Goal: Information Seeking & Learning: Learn about a topic

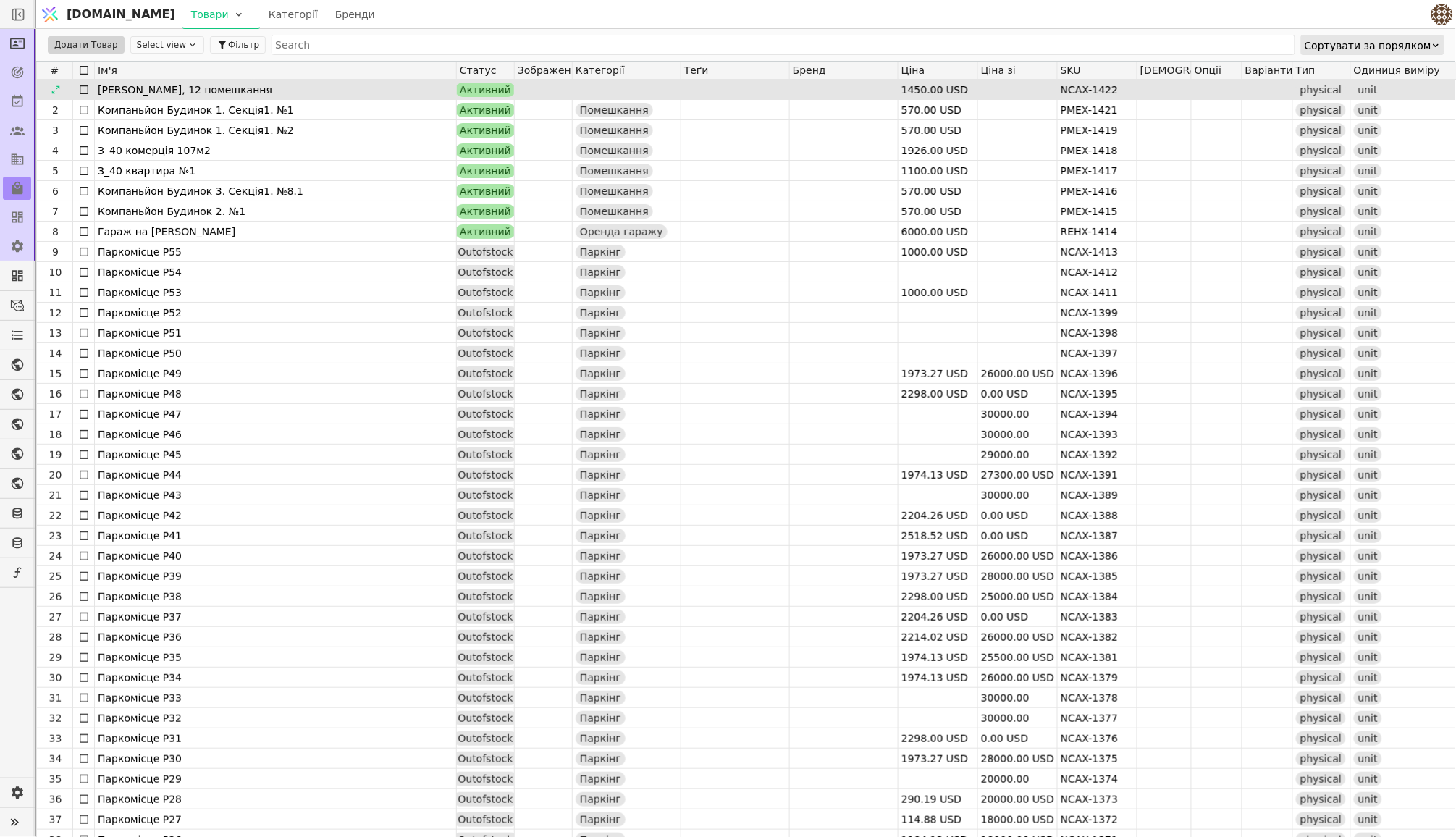
click at [389, 84] on div "[PERSON_NAME], 12 помешкання" at bounding box center [275, 89] width 356 height 20
click at [49, 90] on div at bounding box center [55, 90] width 23 height 17
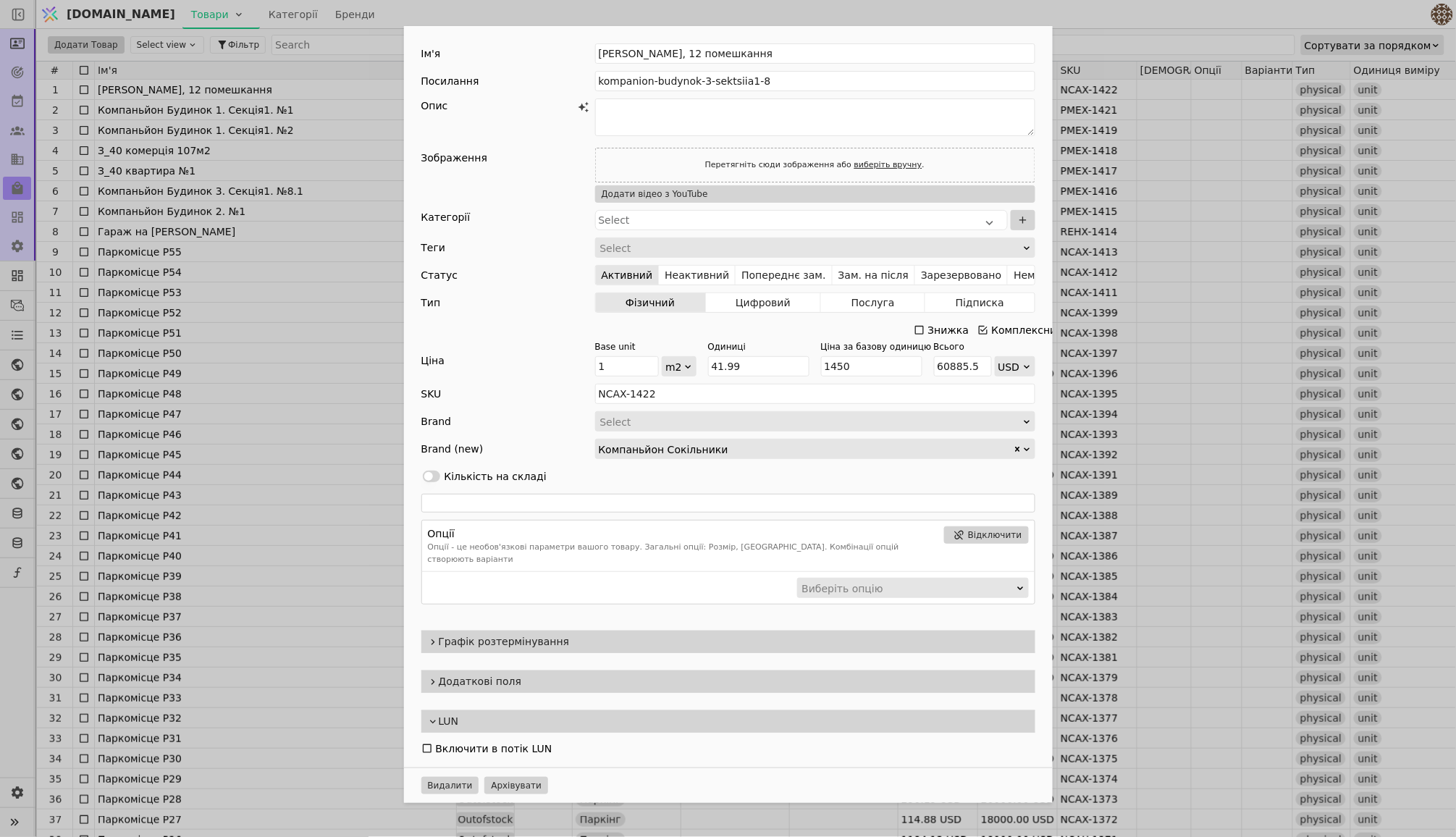
click at [515, 634] on span "Графік розтермінування" at bounding box center [734, 642] width 591 height 16
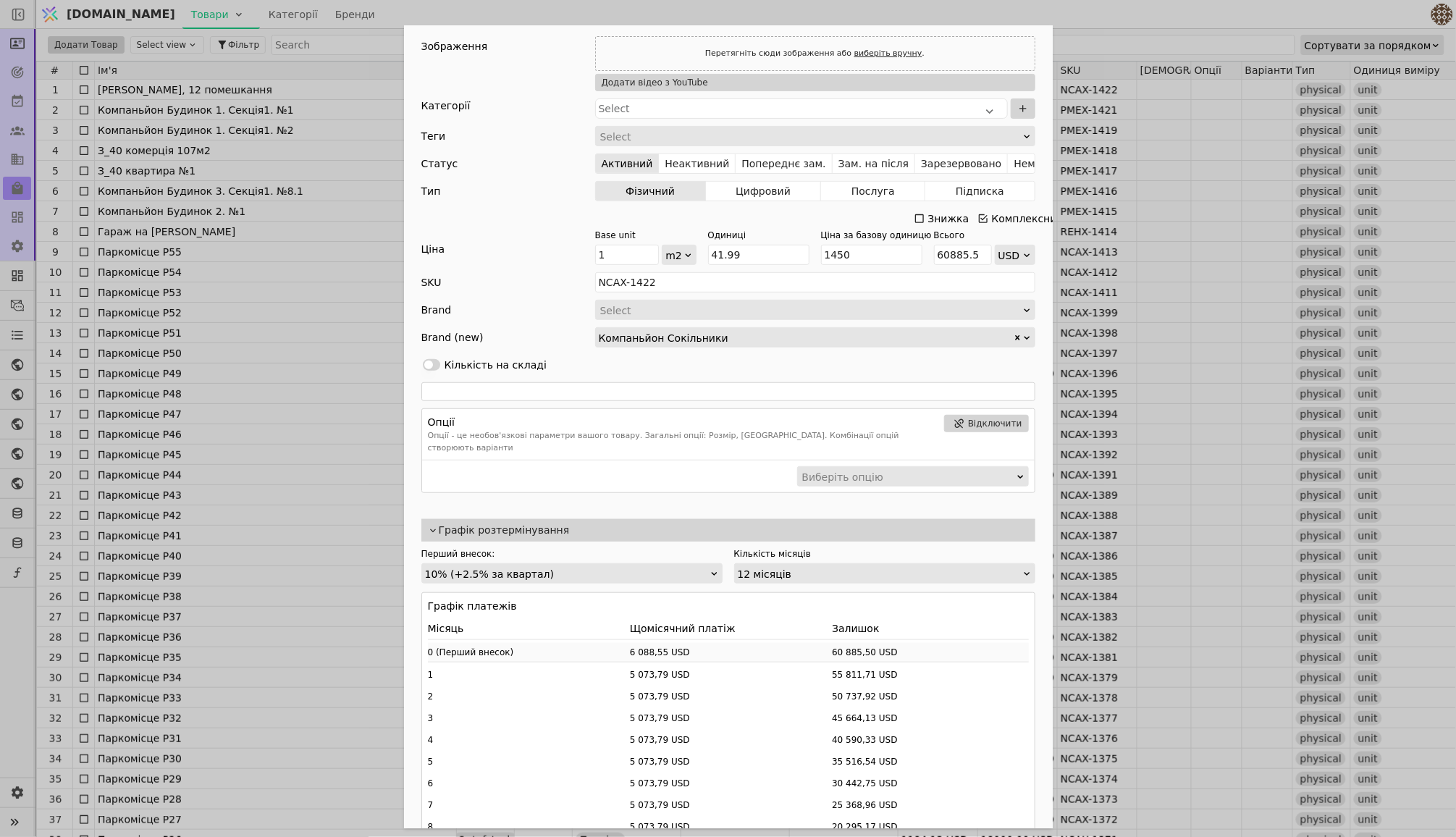
scroll to position [118, 0]
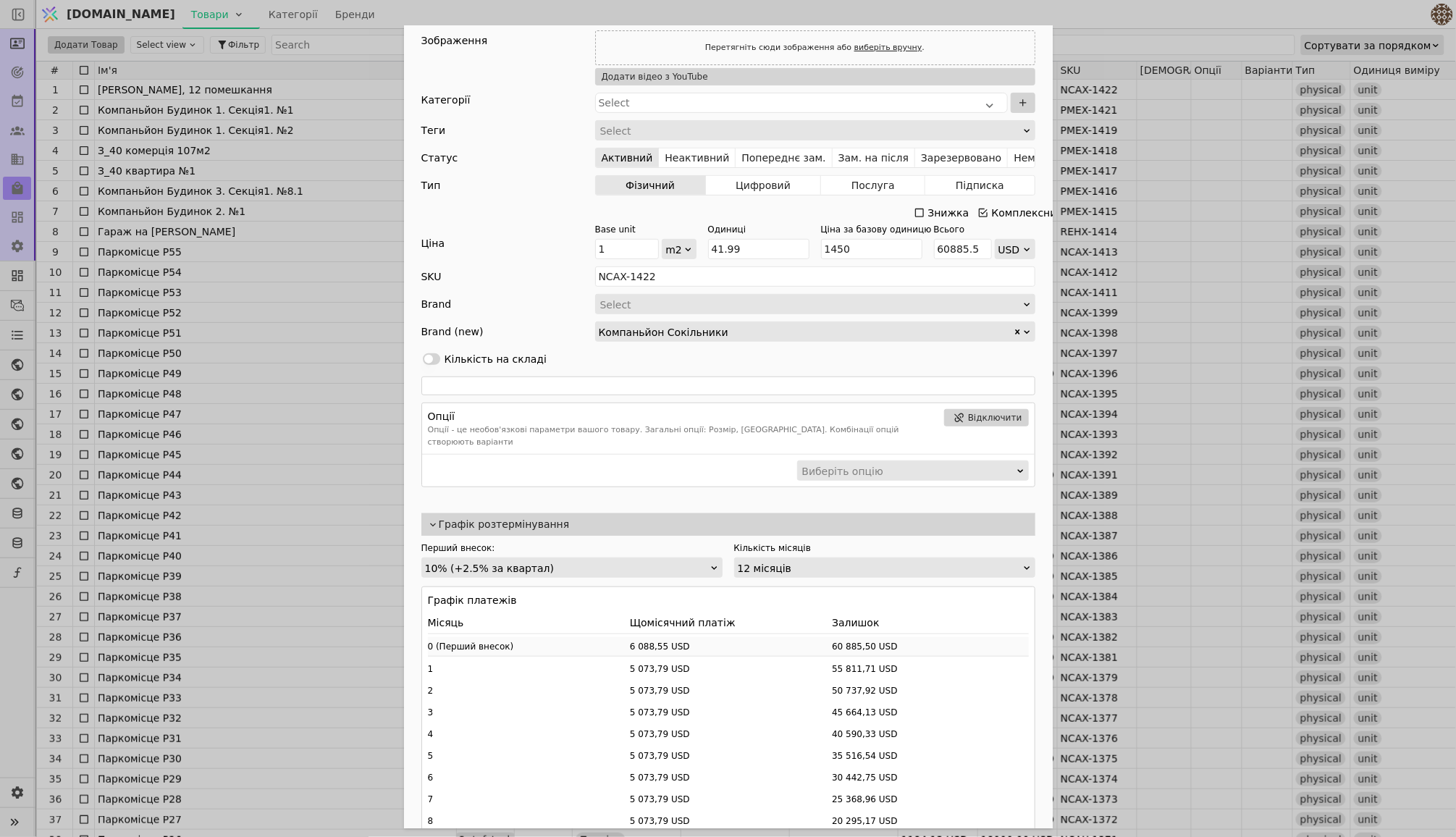
click at [787, 558] on div "12 місяців" at bounding box center [879, 568] width 285 height 20
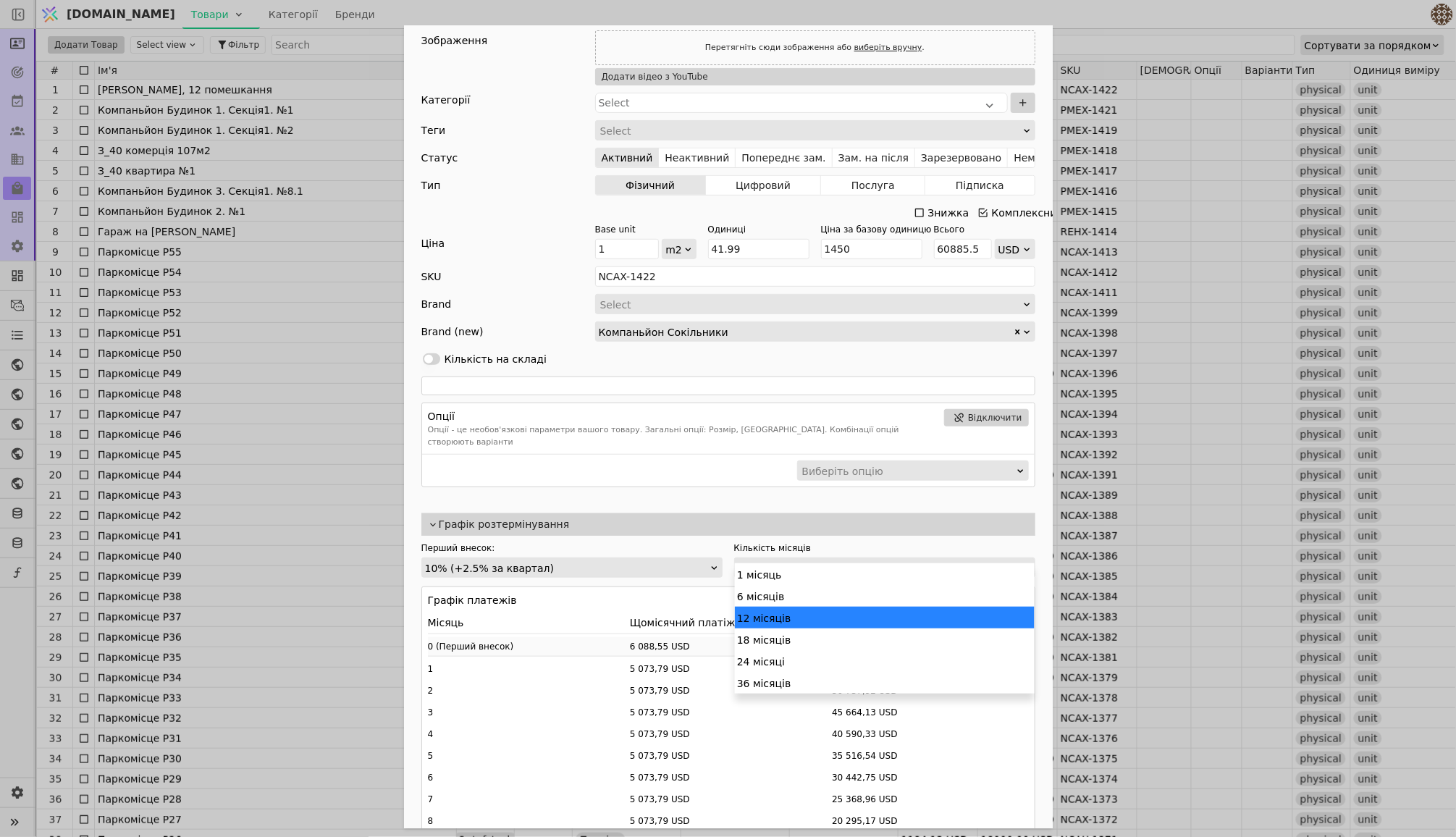
click at [783, 617] on div "12 місяців" at bounding box center [885, 617] width 300 height 22
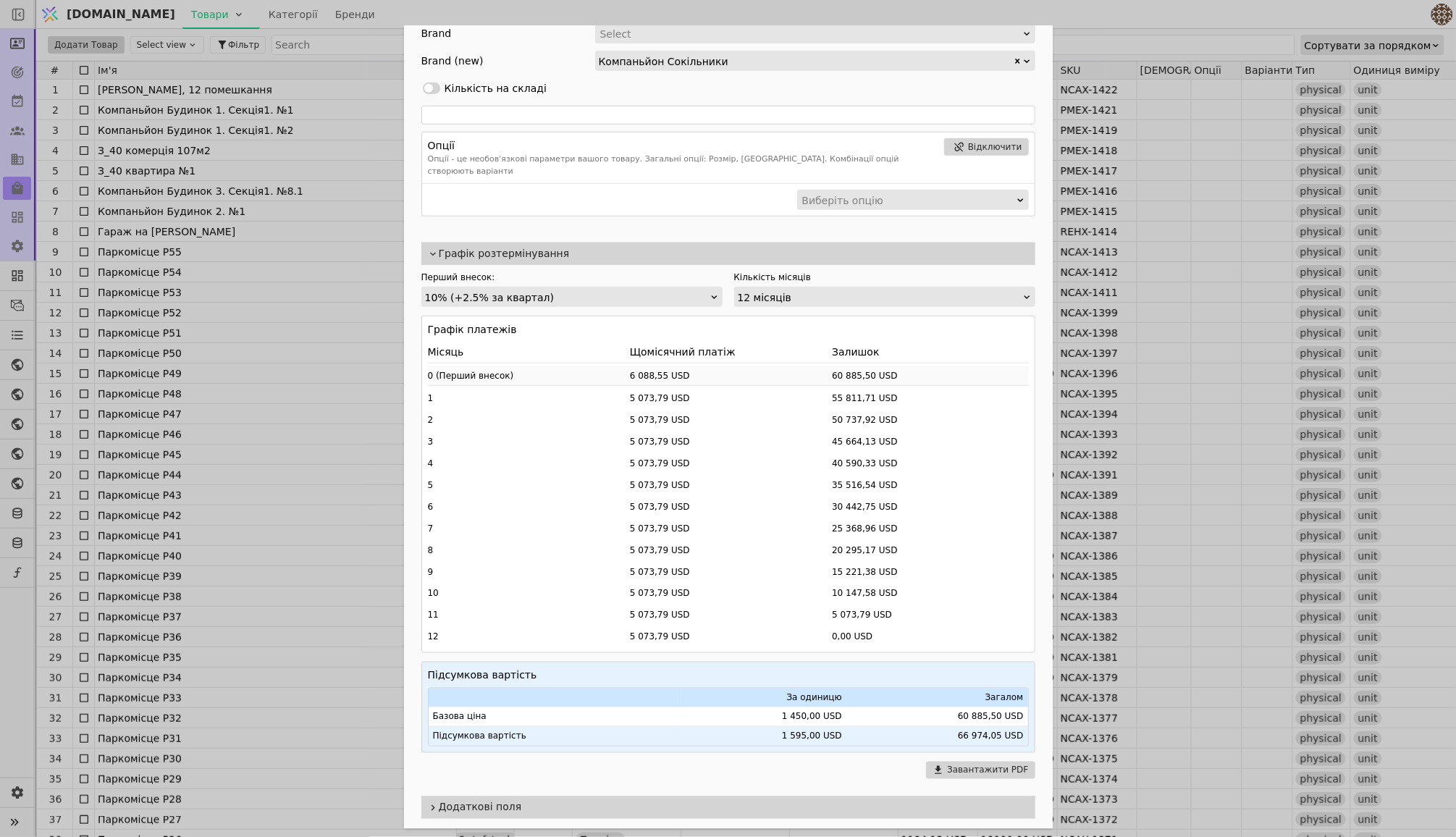
scroll to position [385, 0]
click at [645, 290] on div "10% (+2.5% за квартал)" at bounding box center [567, 299] width 285 height 20
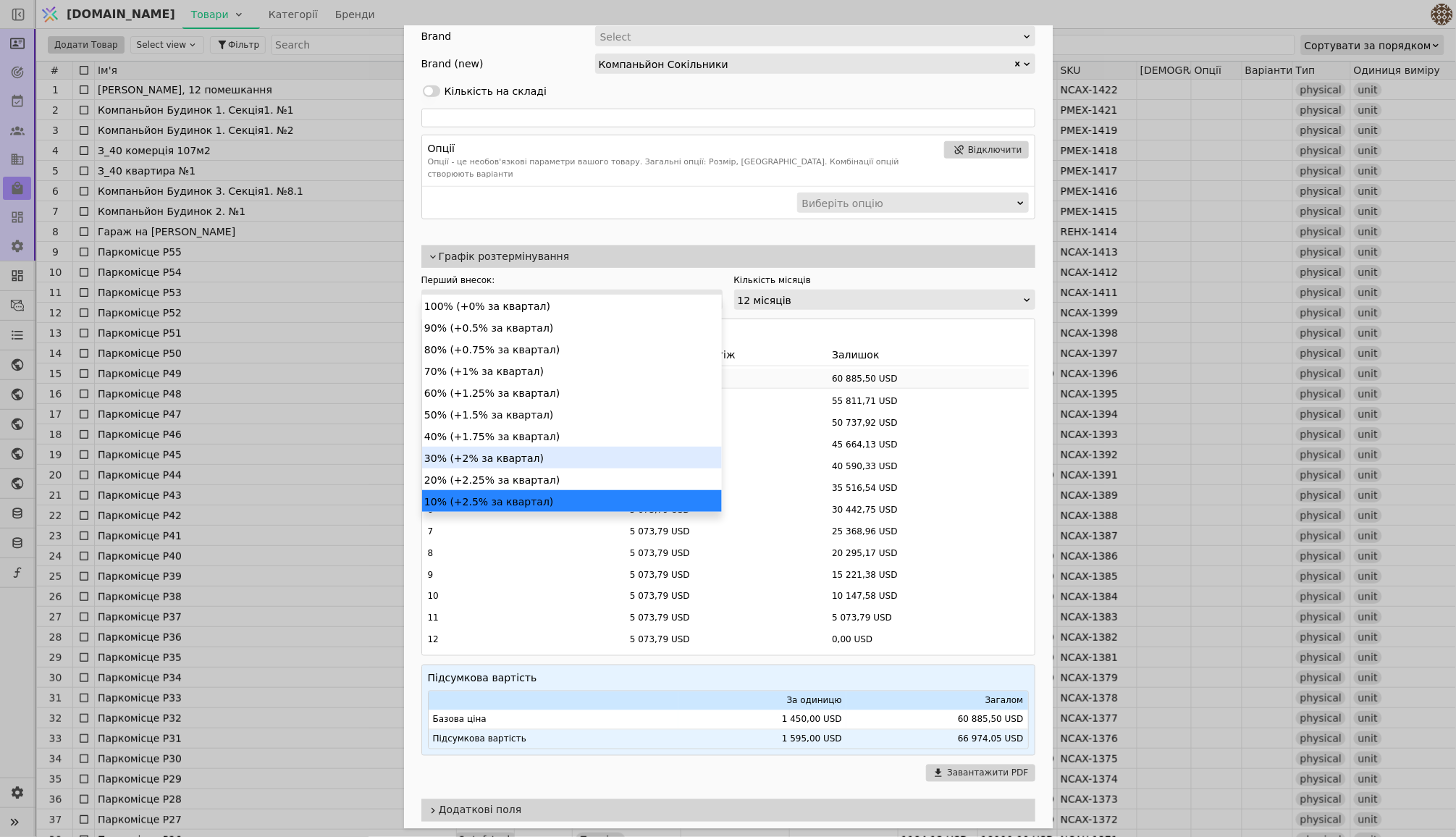
click at [499, 458] on div "30% (+2% за квартал)" at bounding box center [572, 457] width 300 height 22
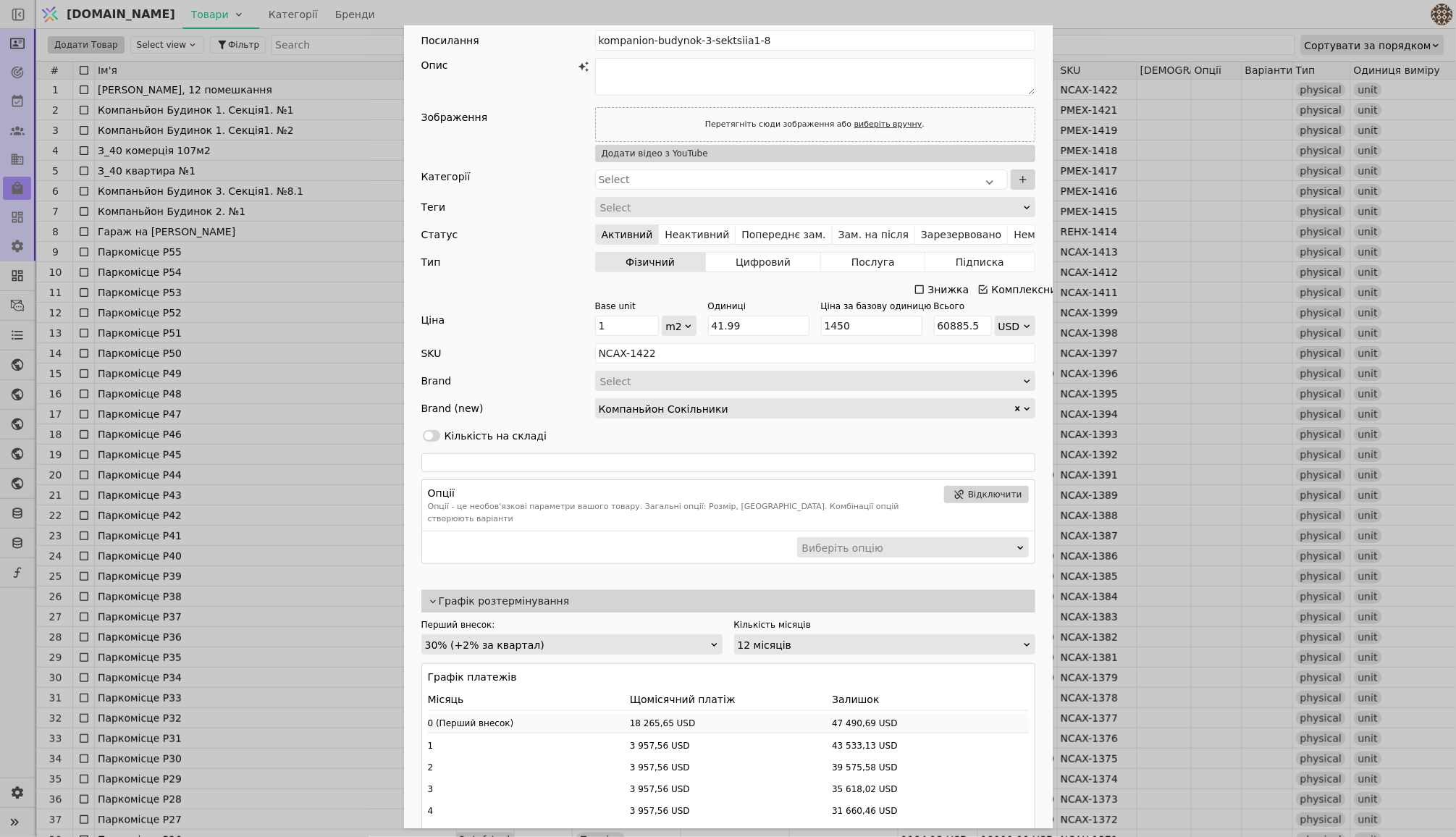
scroll to position [24, 0]
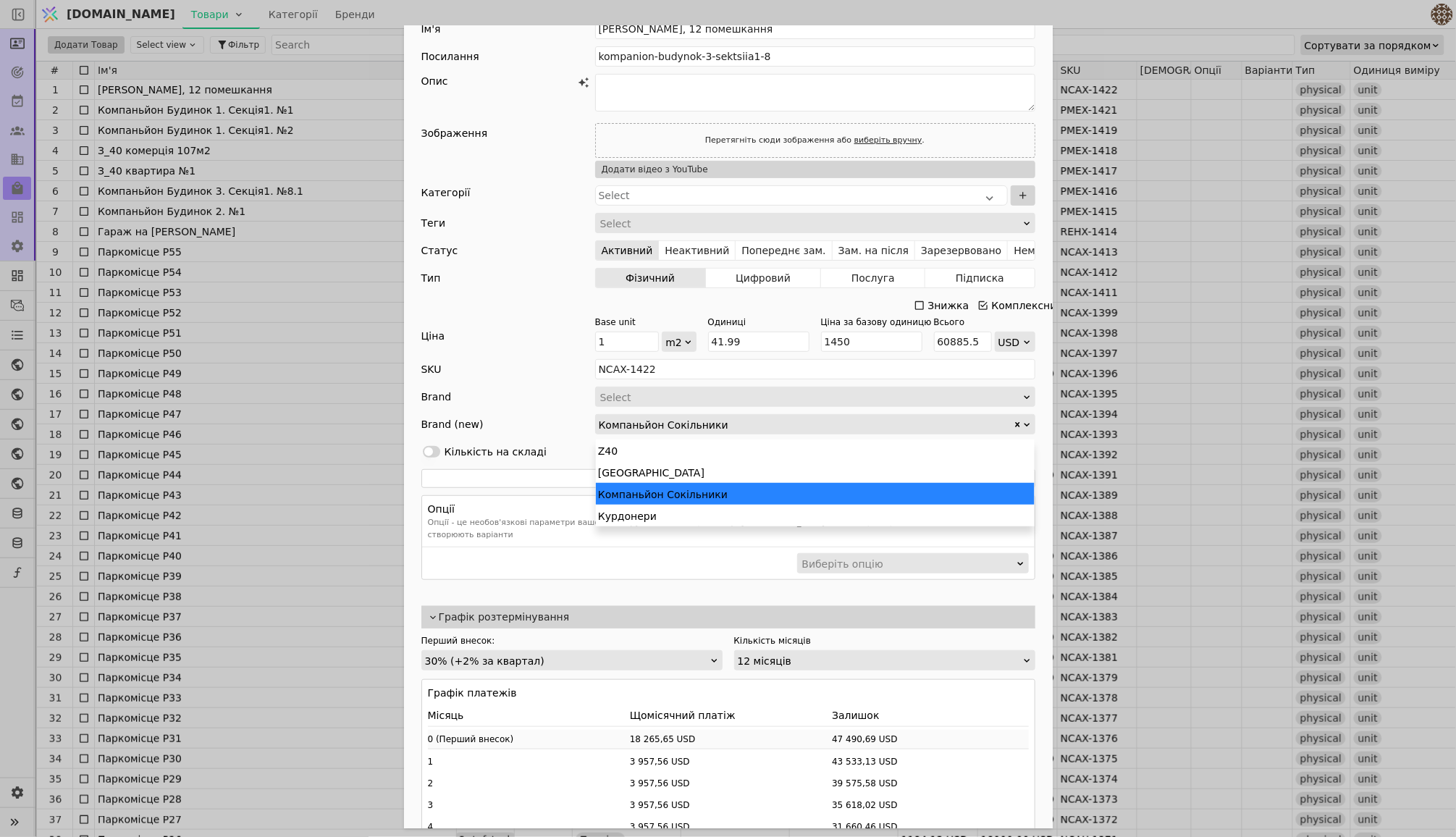
click at [1027, 415] on div "Add Opportunity" at bounding box center [1022, 424] width 19 height 19
click at [720, 506] on div "Курдонери" at bounding box center [815, 515] width 439 height 22
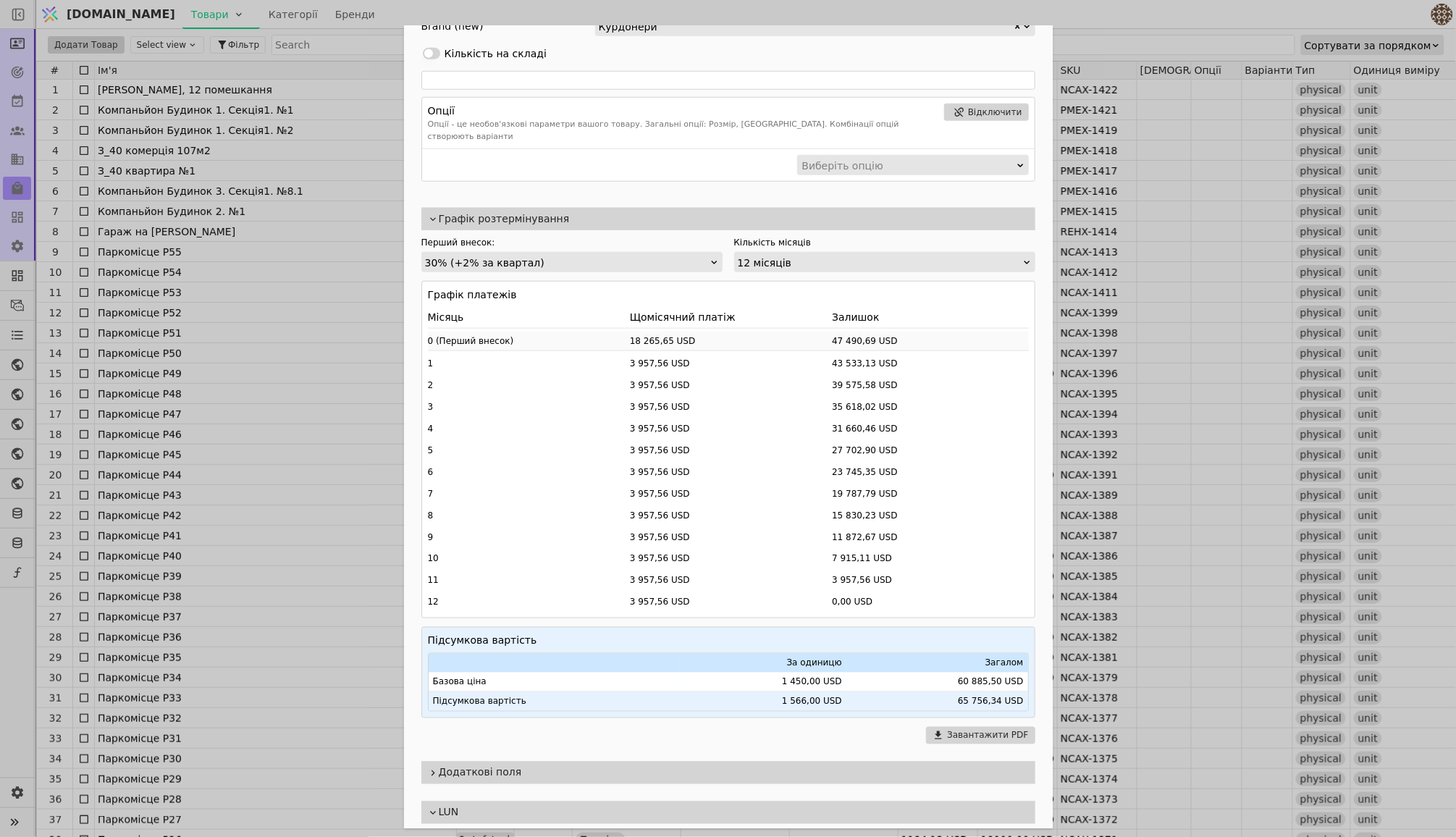
scroll to position [415, 0]
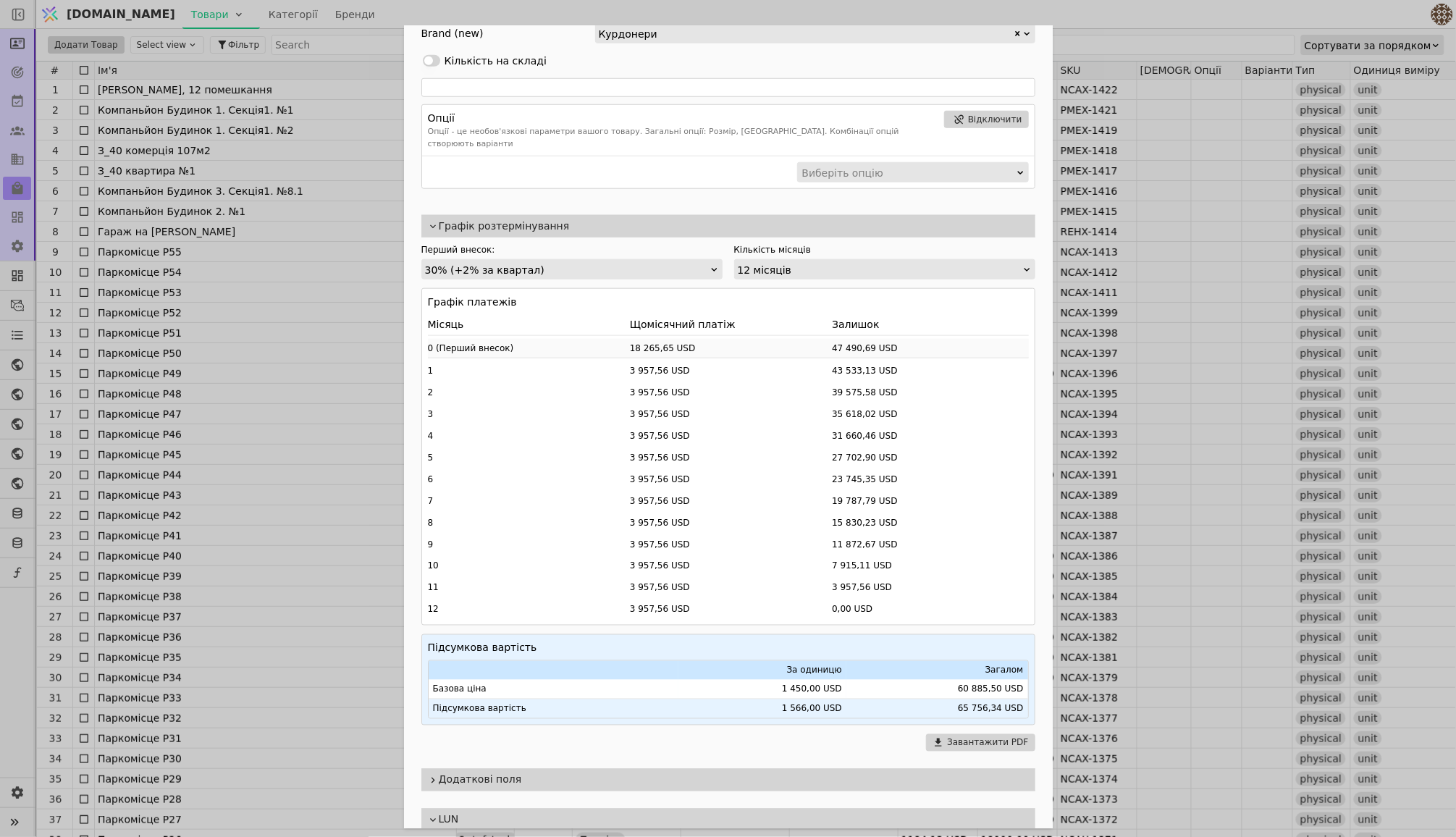
click at [279, 302] on div "Ім'я [PERSON_NAME], 12 помешкання Посилання kompanion-budynok-3-sektsiia1-8 Опи…" at bounding box center [728, 418] width 1456 height 837
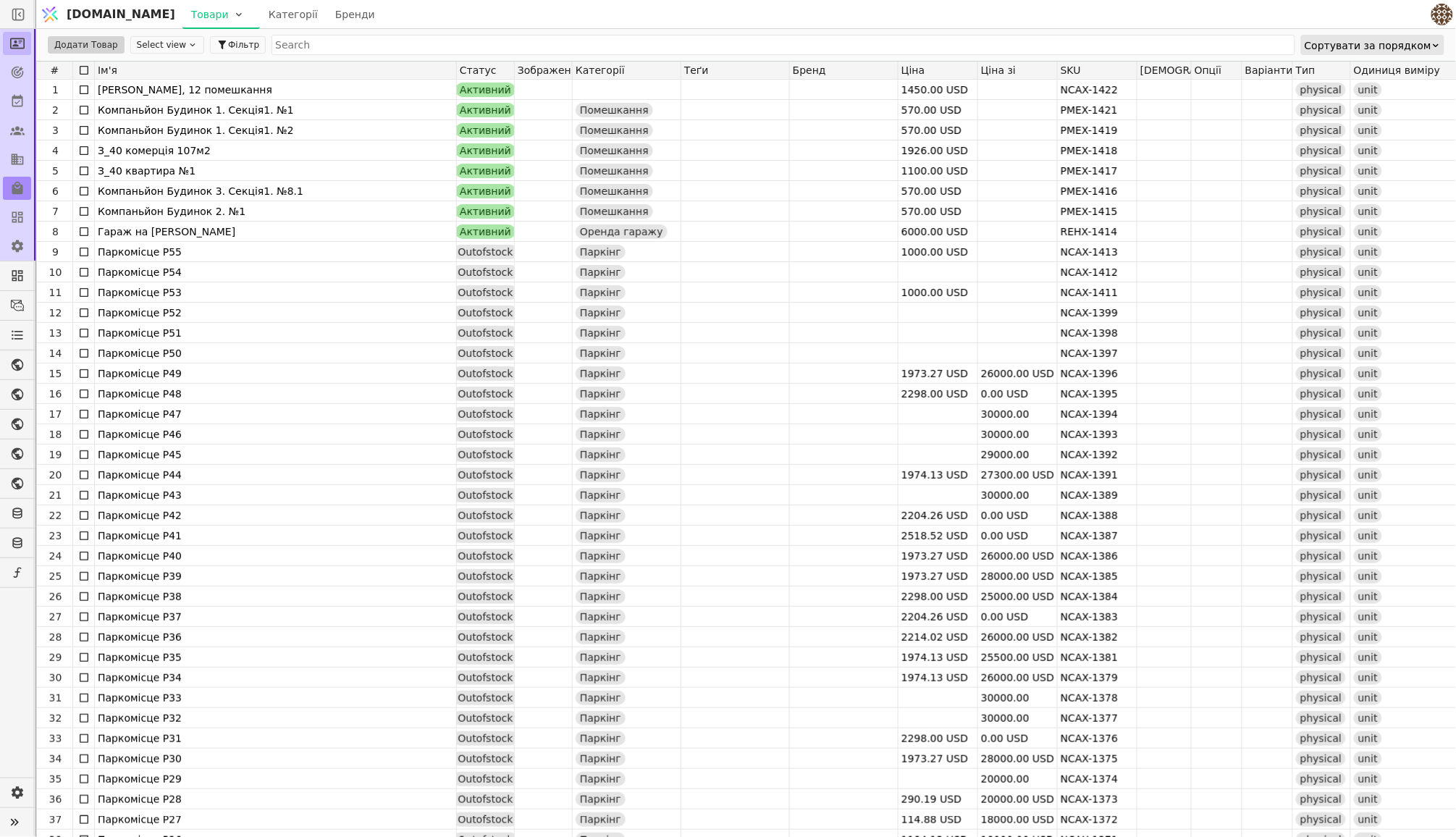
click at [12, 42] on icon at bounding box center [17, 43] width 15 height 15
click at [16, 50] on icon at bounding box center [17, 43] width 15 height 15
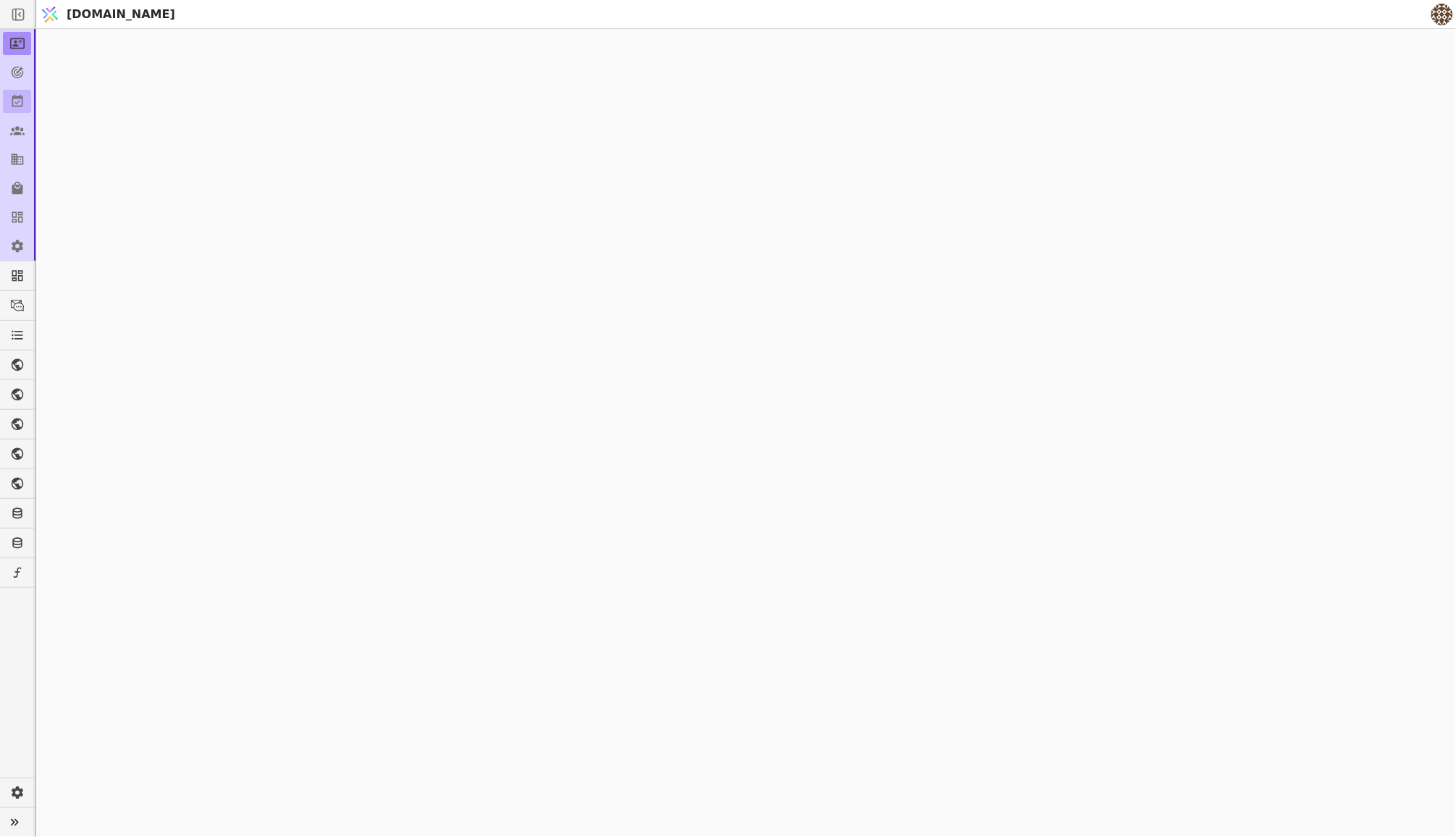
click at [14, 94] on icon at bounding box center [17, 101] width 15 height 15
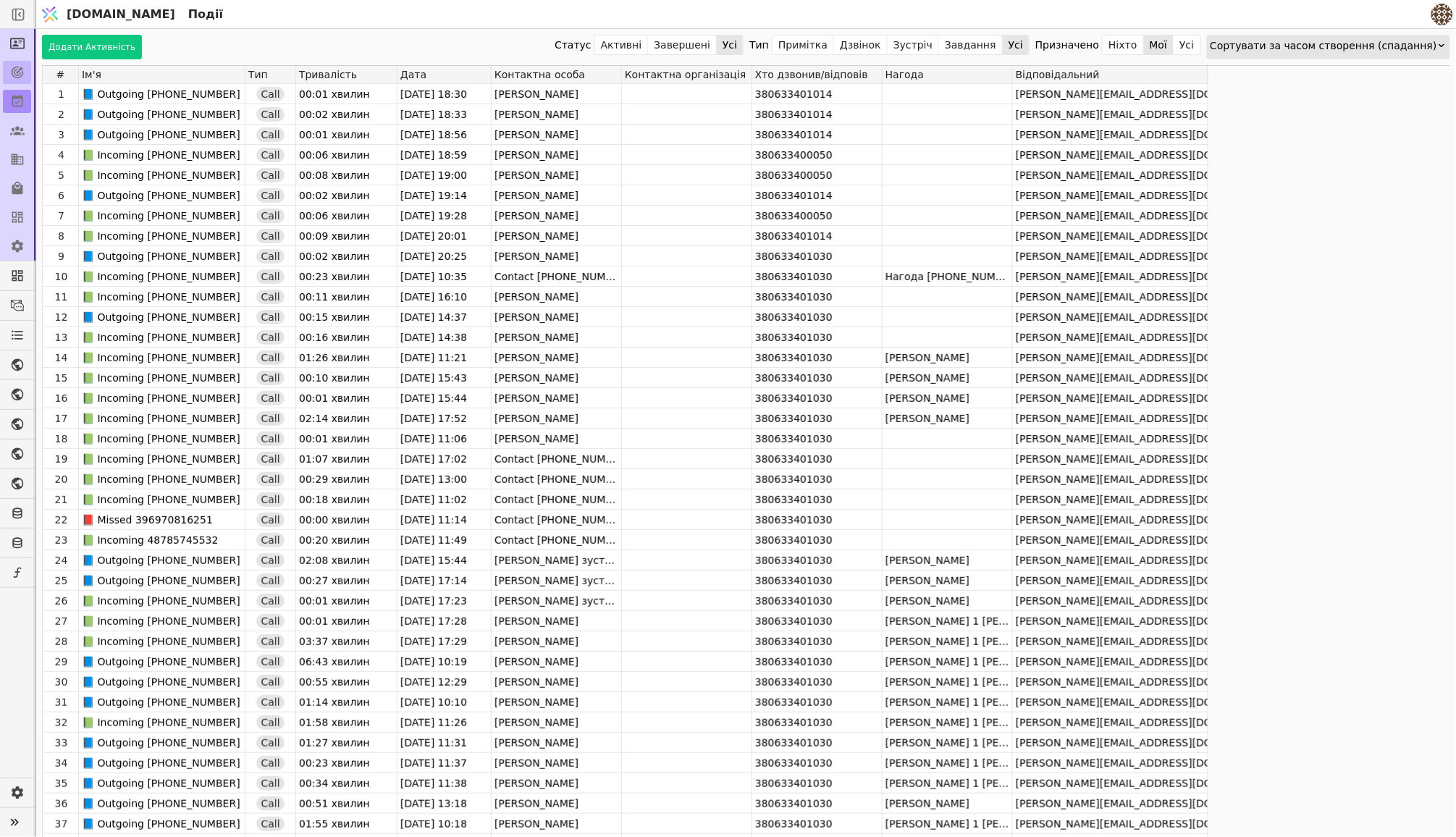
click at [10, 75] on icon at bounding box center [17, 72] width 15 height 15
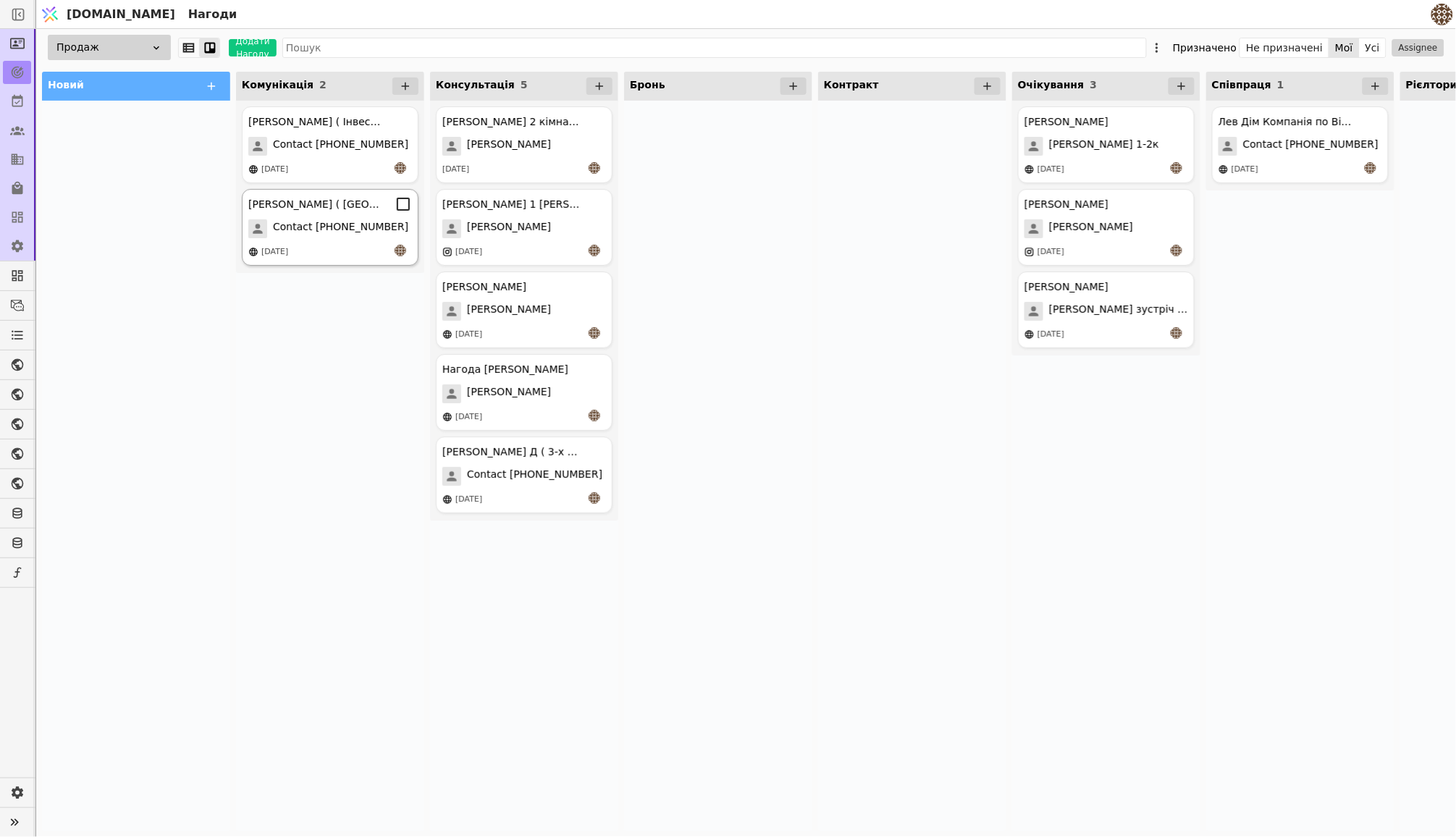
click at [356, 219] on span "Contact [PHONE_NUMBER]" at bounding box center [340, 229] width 135 height 19
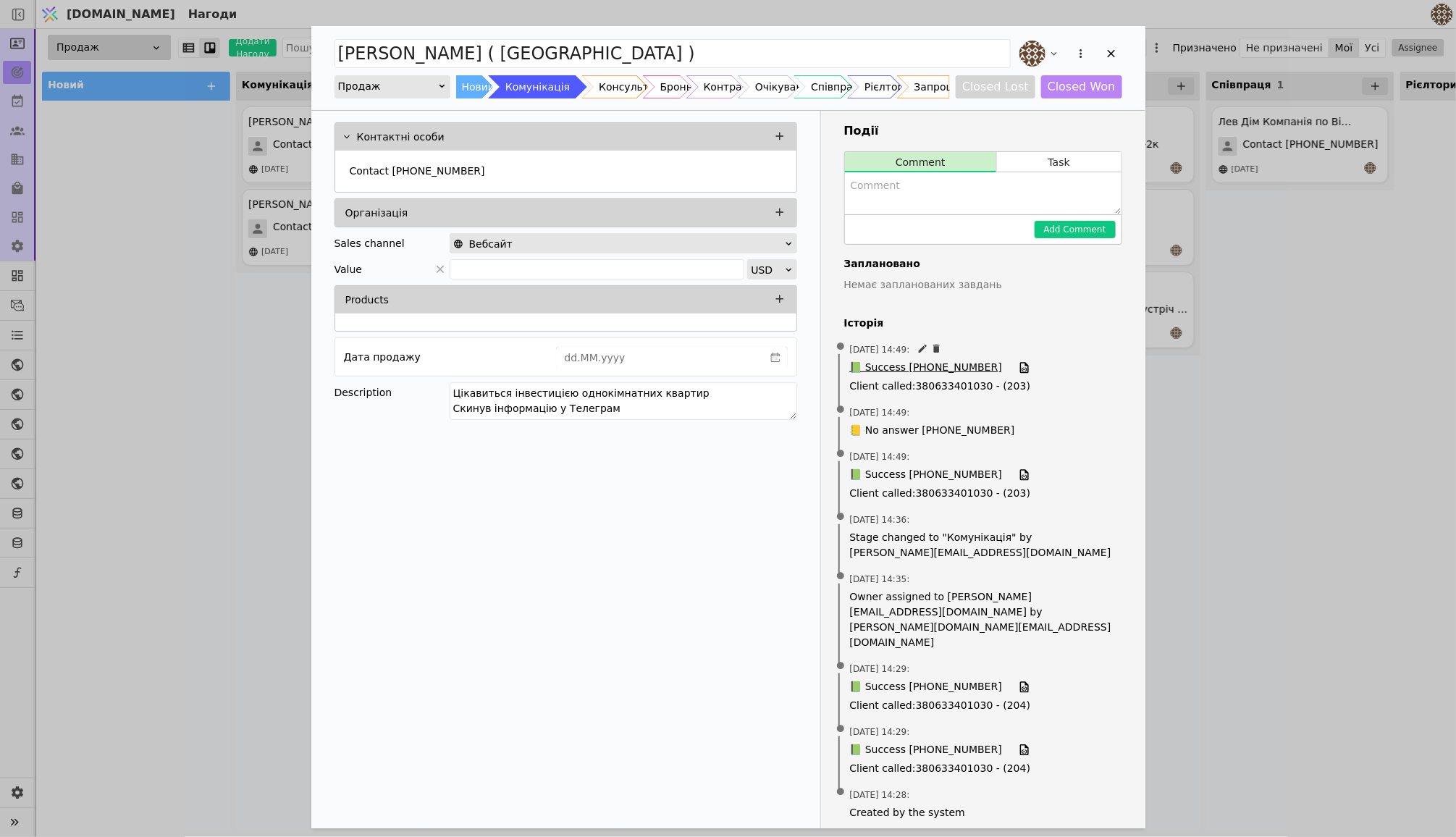
click at [921, 369] on span "📗 Success [PHONE_NUMBER]" at bounding box center [926, 368] width 152 height 16
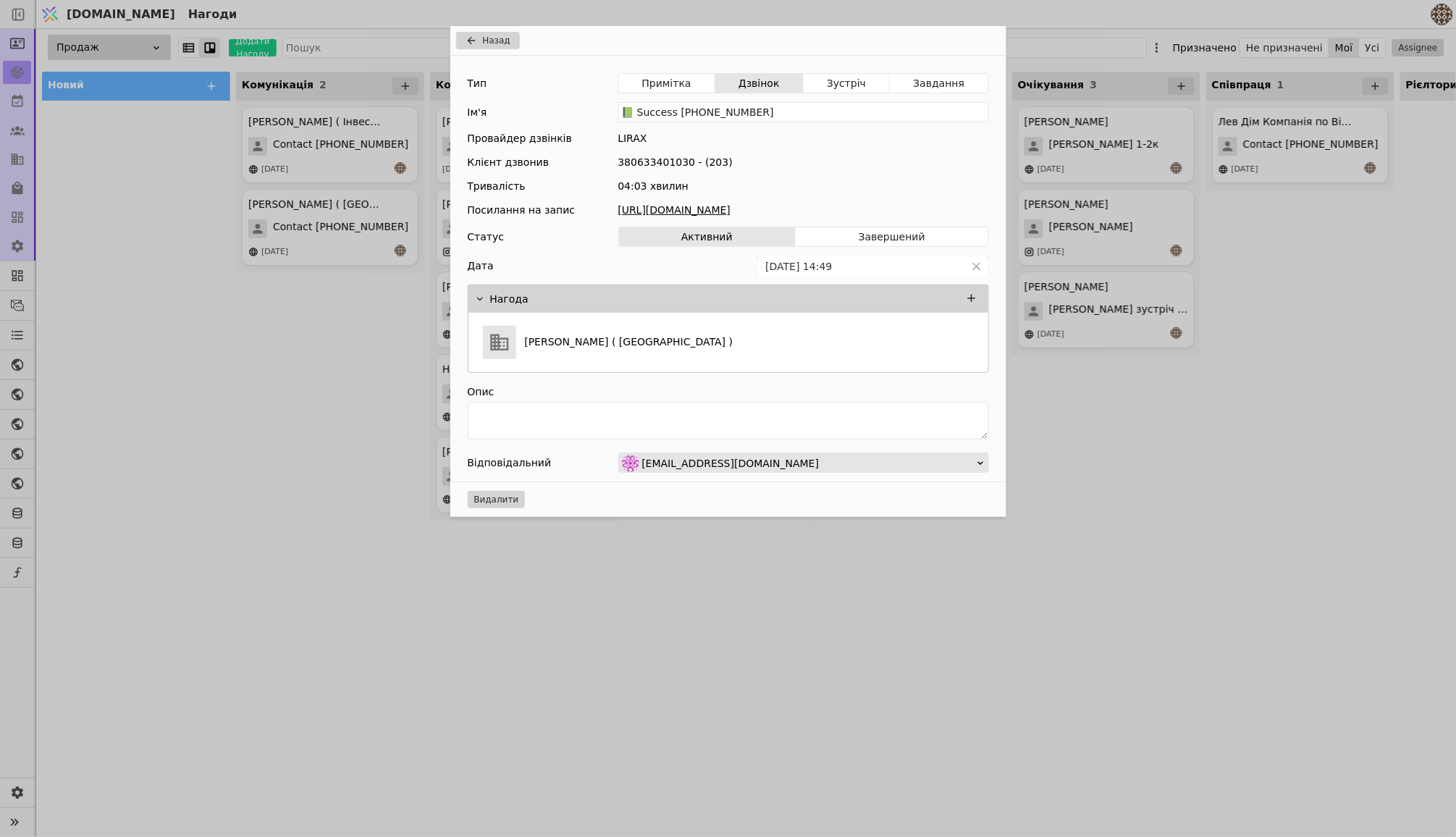
click at [856, 209] on link "[URL][DOMAIN_NAME]" at bounding box center [803, 210] width 370 height 16
